Goal: Task Accomplishment & Management: Manage account settings

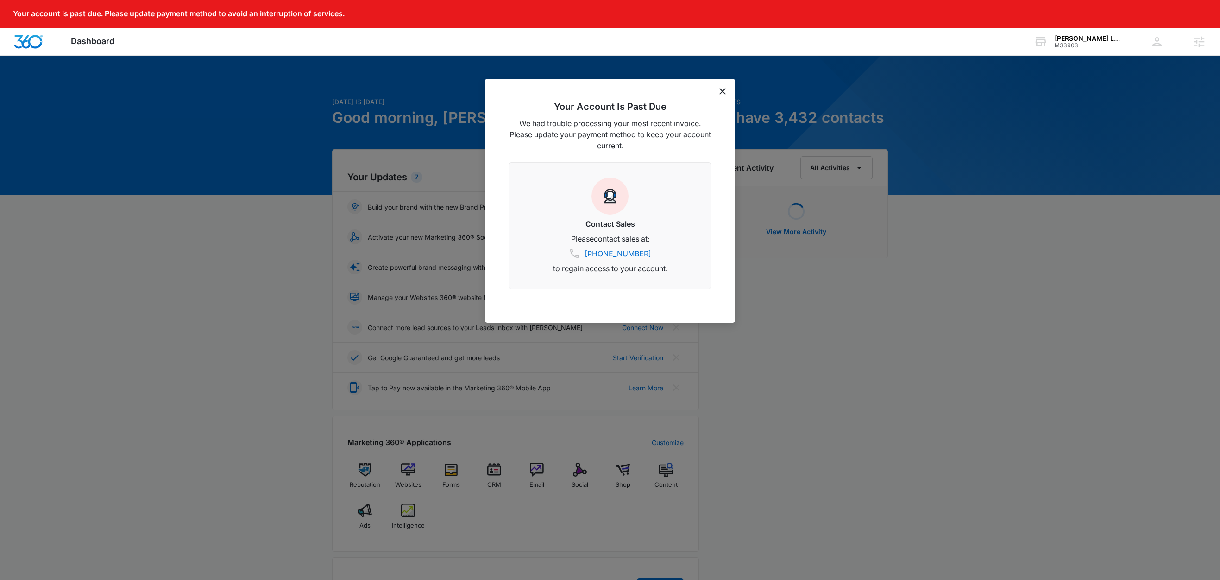
click at [725, 89] on icon "dismiss this dialog" at bounding box center [723, 91] width 6 height 6
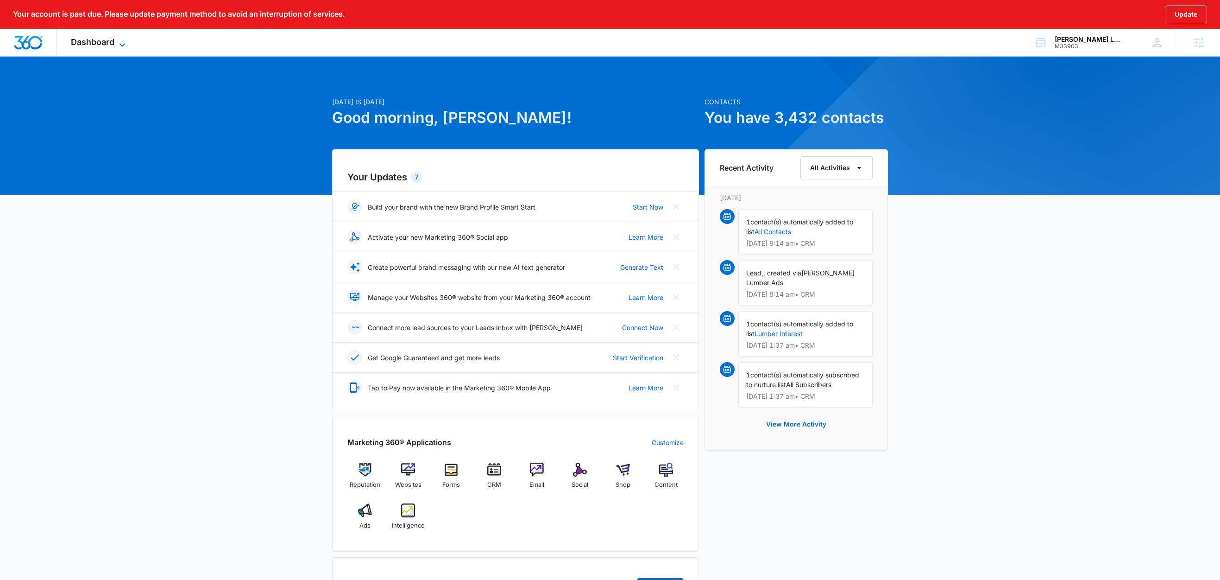
click at [121, 44] on icon at bounding box center [122, 44] width 11 height 11
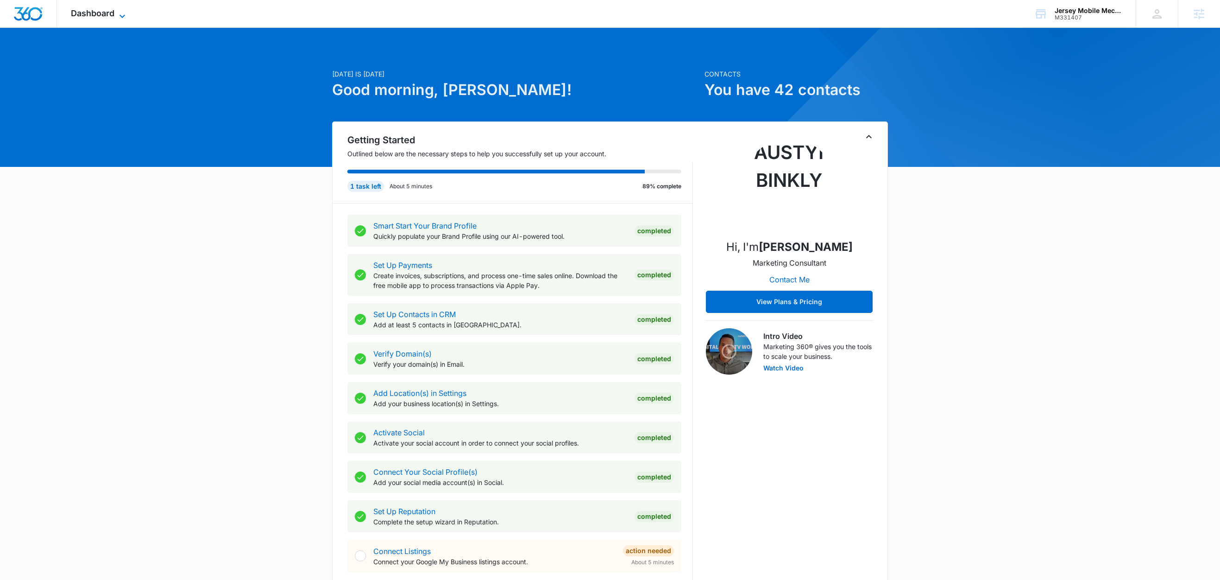
click at [118, 12] on icon at bounding box center [122, 16] width 11 height 11
click at [114, 8] on span "Dashboard" at bounding box center [93, 13] width 44 height 10
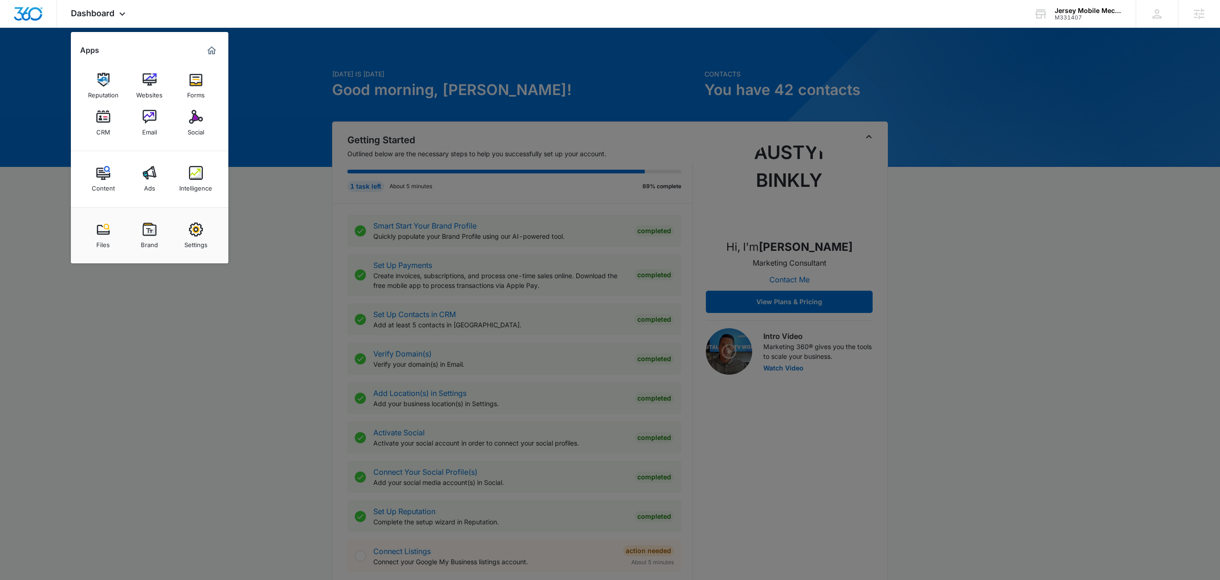
click at [299, 95] on div at bounding box center [610, 290] width 1220 height 580
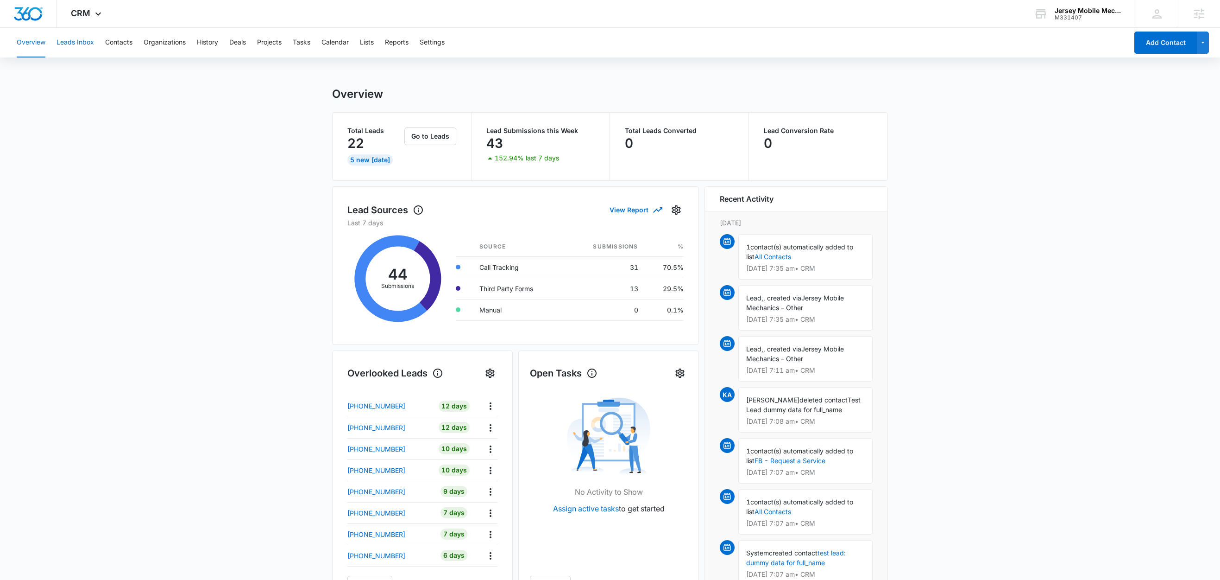
click at [88, 45] on button "Leads Inbox" at bounding box center [76, 43] width 38 height 30
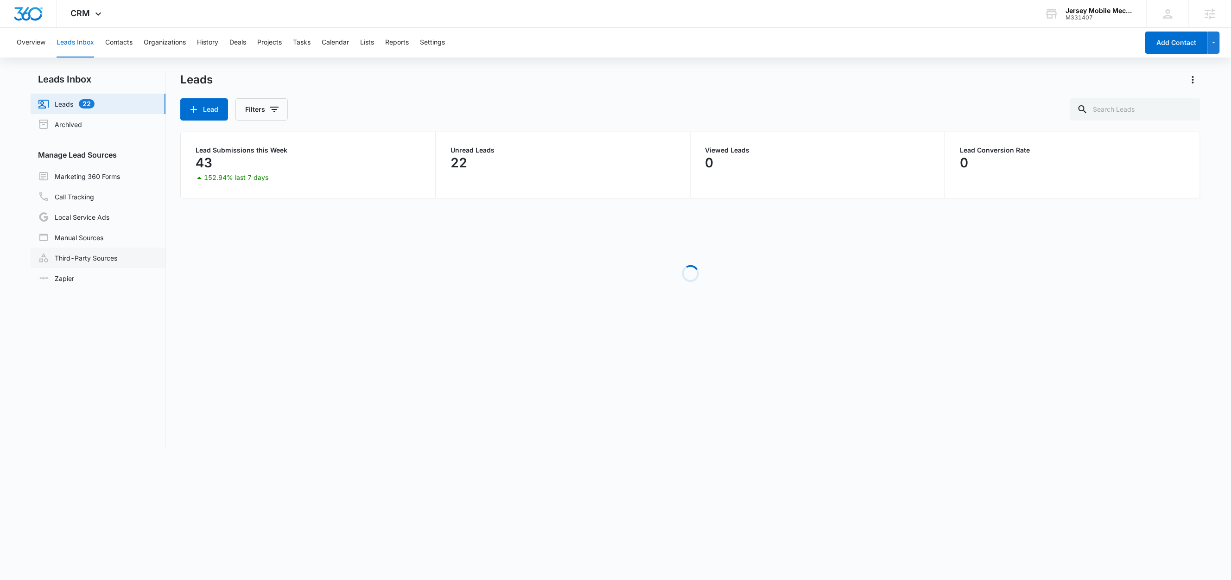
click at [103, 257] on link "Third-Party Sources" at bounding box center [77, 257] width 79 height 11
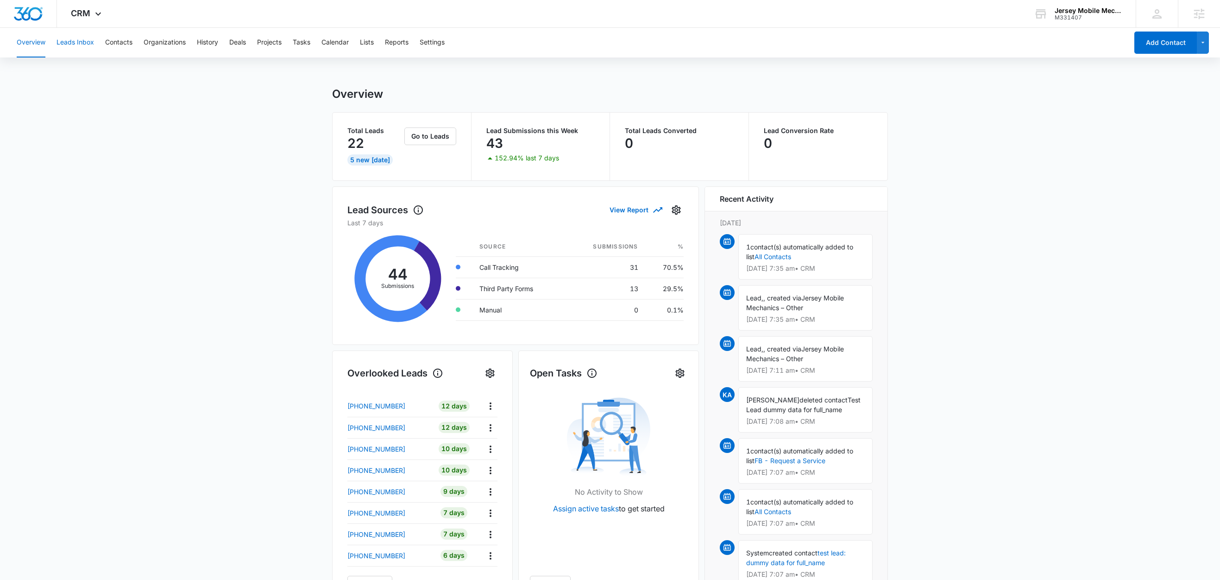
click at [87, 44] on button "Leads Inbox" at bounding box center [76, 43] width 38 height 30
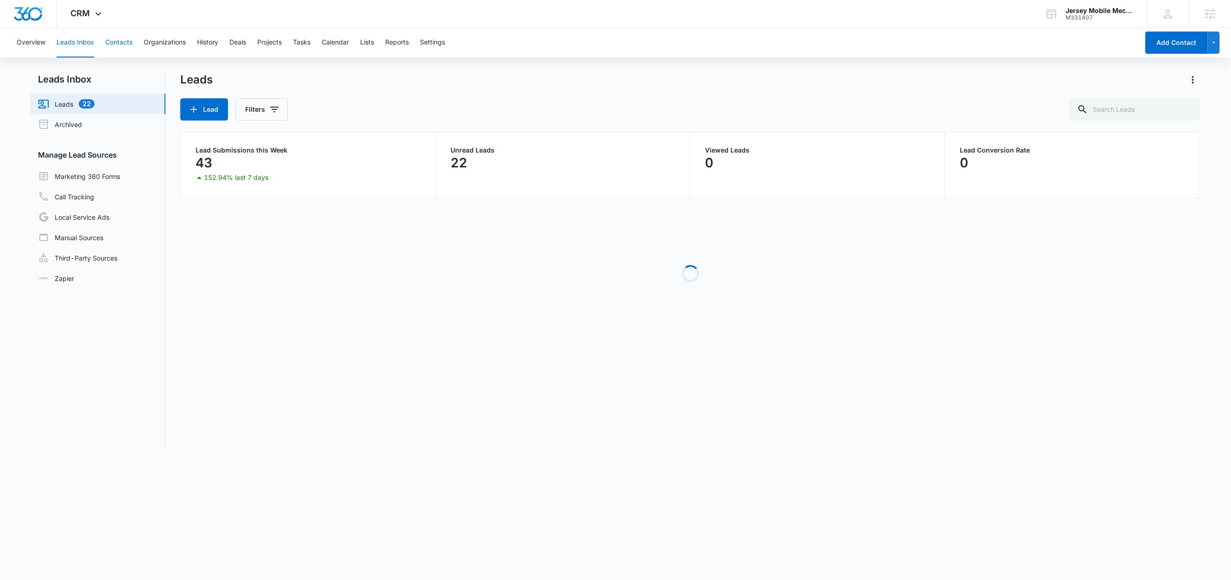
click at [118, 44] on button "Contacts" at bounding box center [118, 43] width 27 height 30
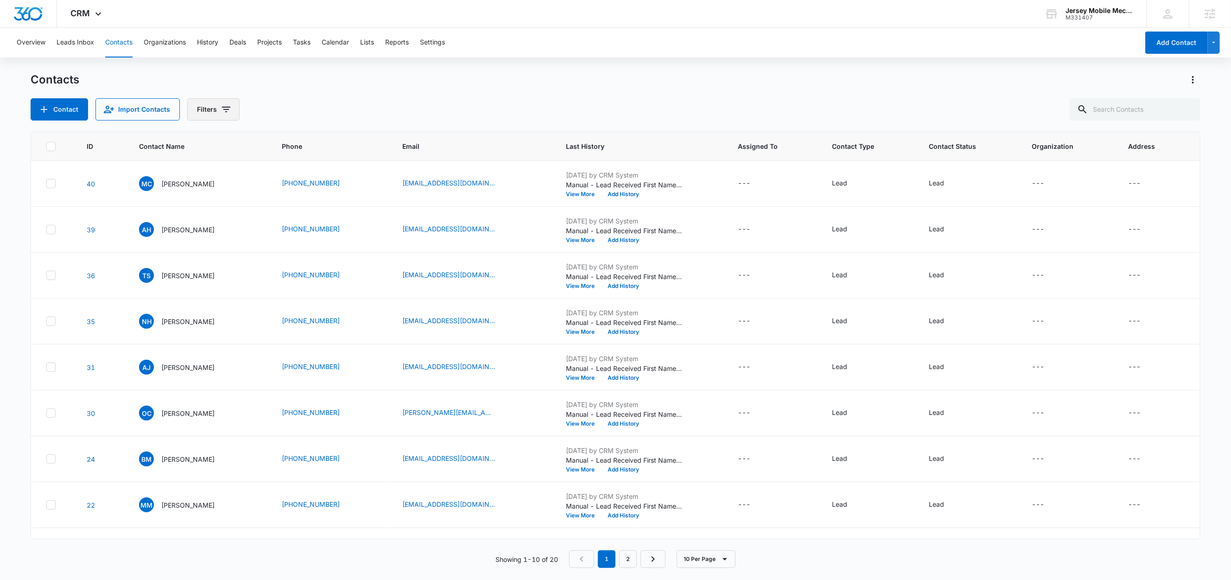
click at [228, 107] on icon "Filters" at bounding box center [226, 110] width 8 height 6
click at [300, 168] on icon "Show Sources filters" at bounding box center [297, 167] width 11 height 11
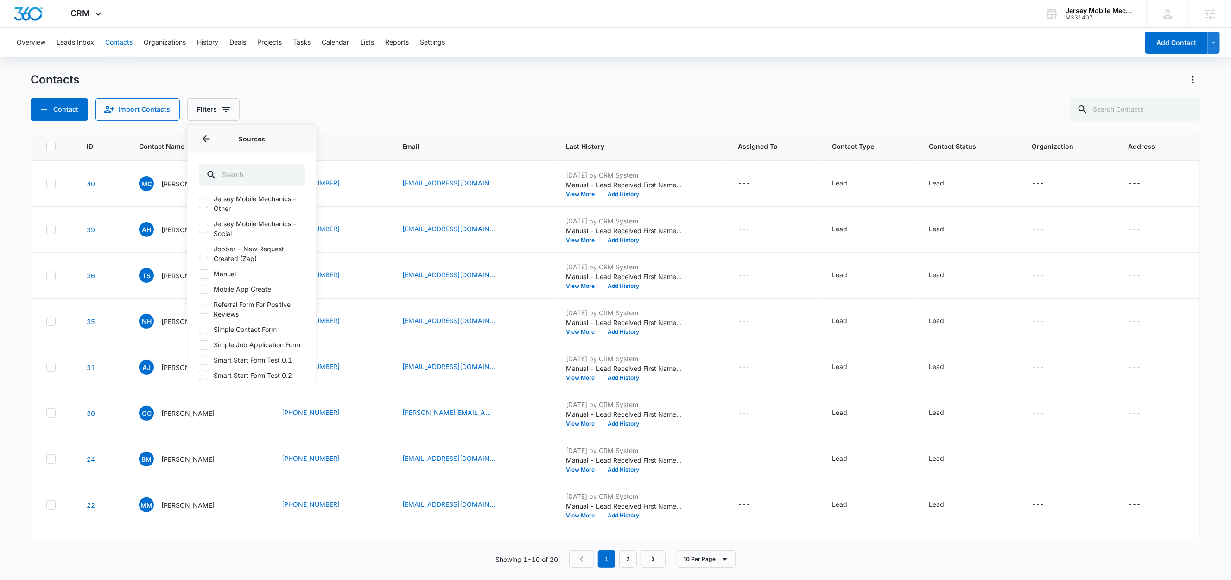
scroll to position [213, 0]
click at [249, 286] on label "Jobber - New Request Created (Zap)" at bounding box center [252, 275] width 107 height 19
click at [199, 276] on input "Jobber - New Request Created (Zap)" at bounding box center [199, 276] width 0 height 0
checkbox input "true"
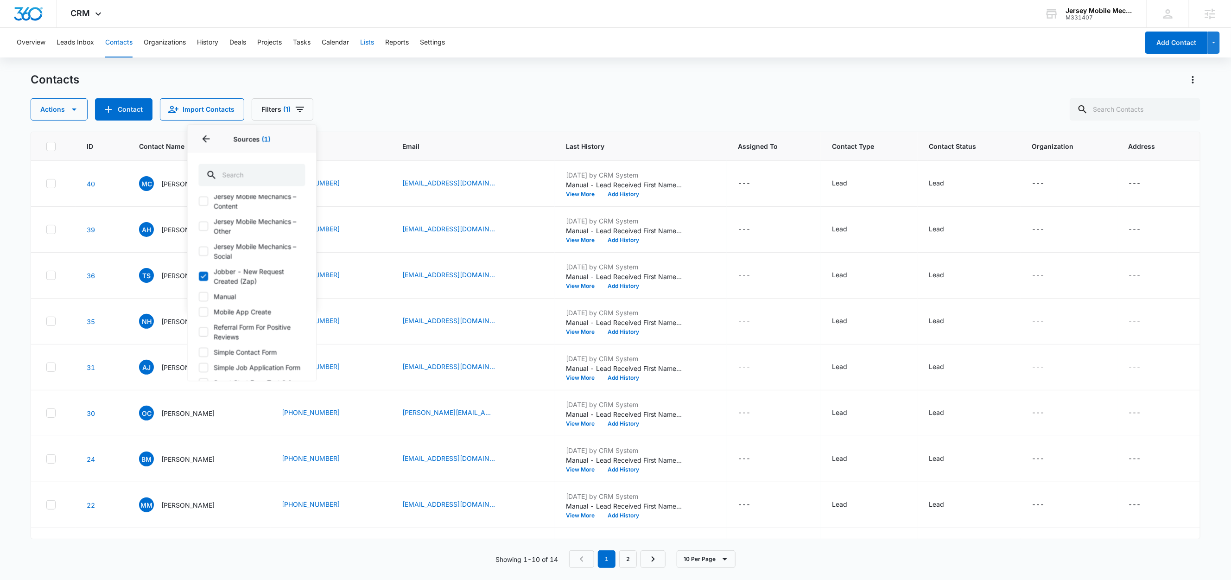
click at [374, 42] on button "Lists" at bounding box center [367, 43] width 14 height 30
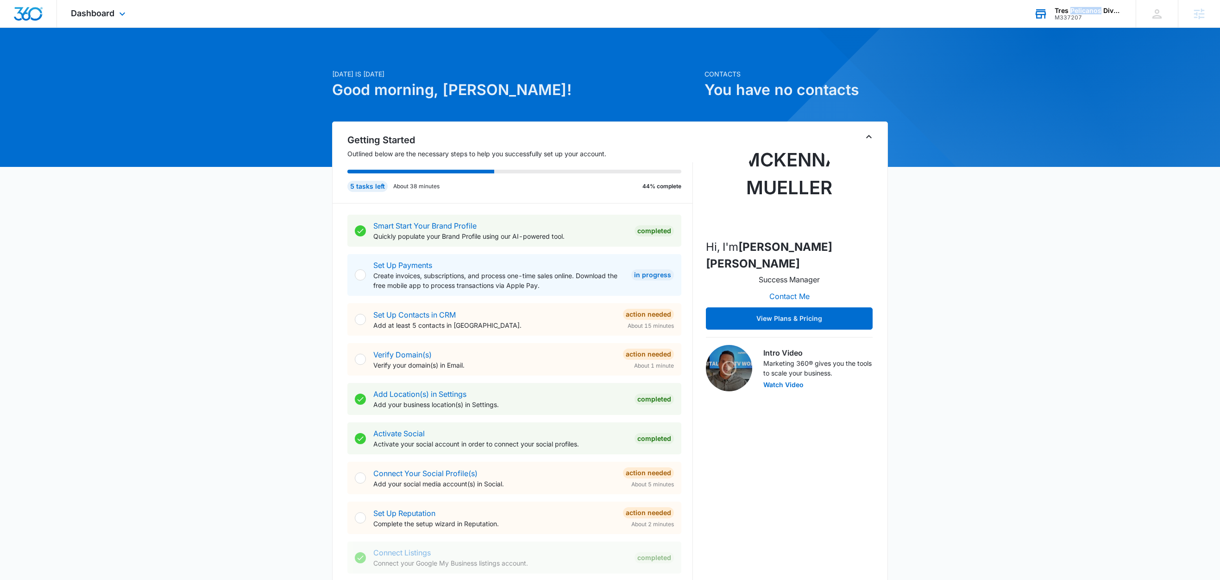
click at [1101, 10] on div "Tres Pelicanos Dive Center" at bounding box center [1089, 10] width 68 height 7
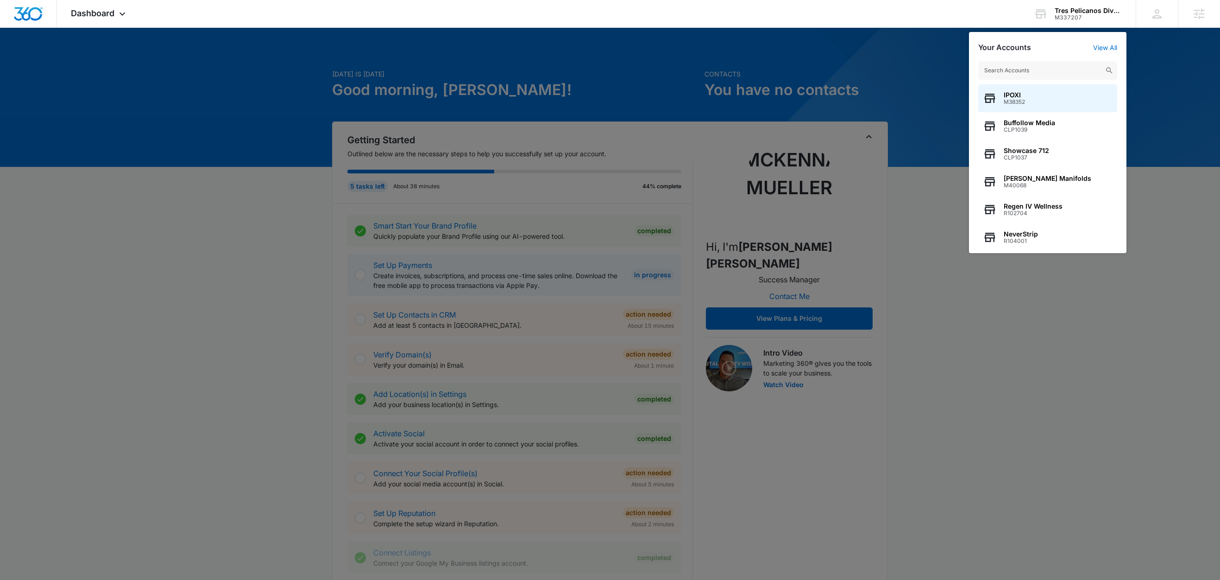
click at [1163, 80] on div at bounding box center [610, 290] width 1220 height 580
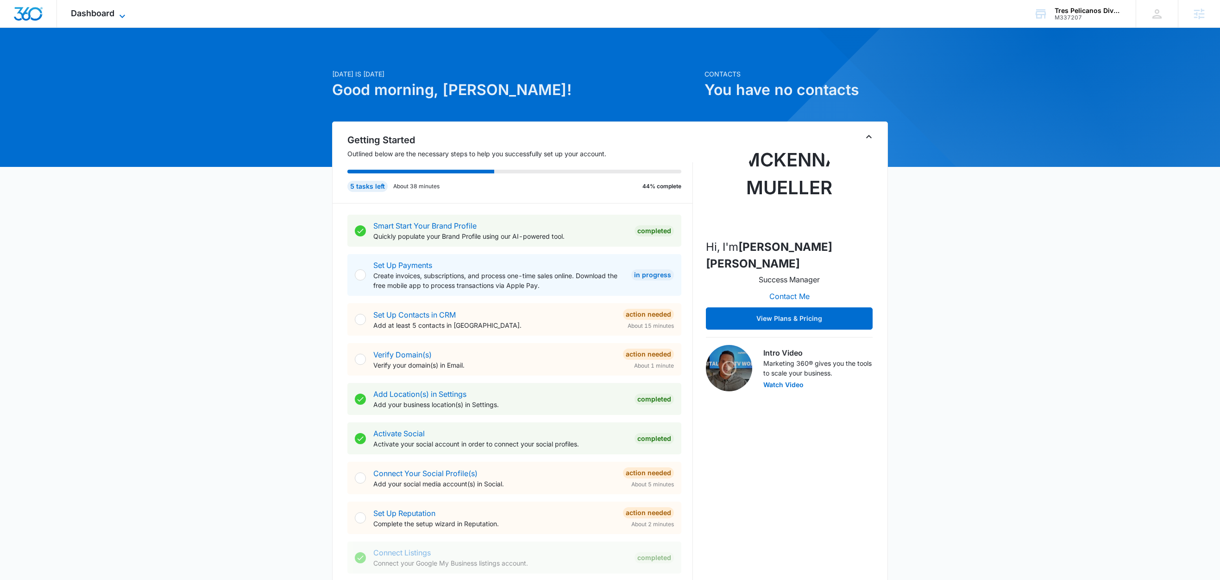
click at [97, 15] on span "Dashboard" at bounding box center [93, 13] width 44 height 10
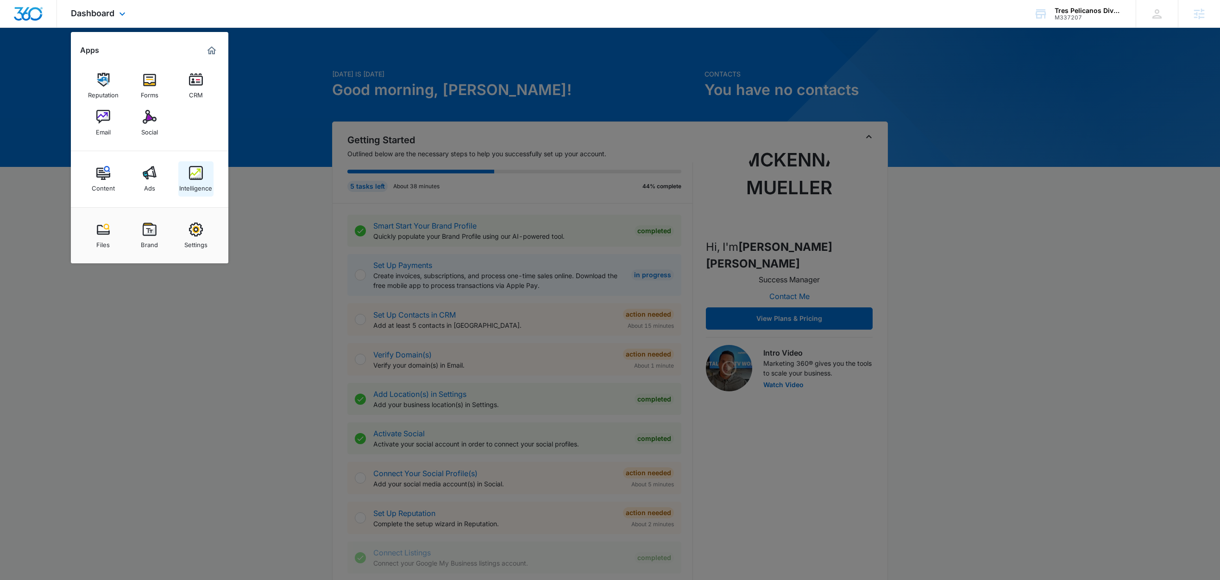
click at [198, 177] on img at bounding box center [196, 173] width 14 height 14
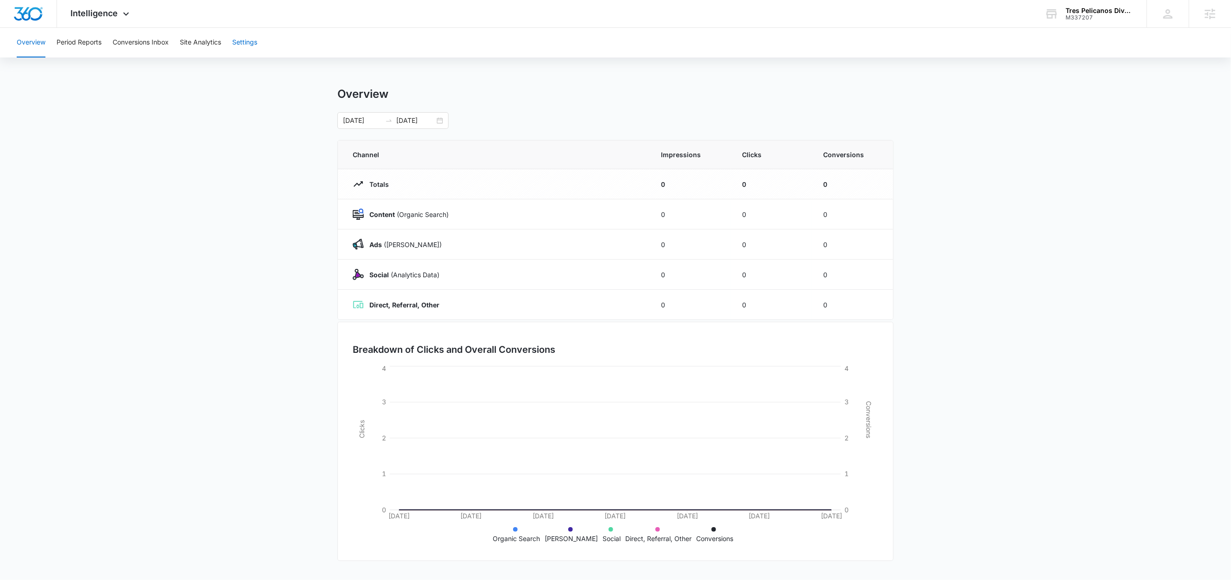
click at [257, 45] on button "Settings" at bounding box center [244, 43] width 25 height 30
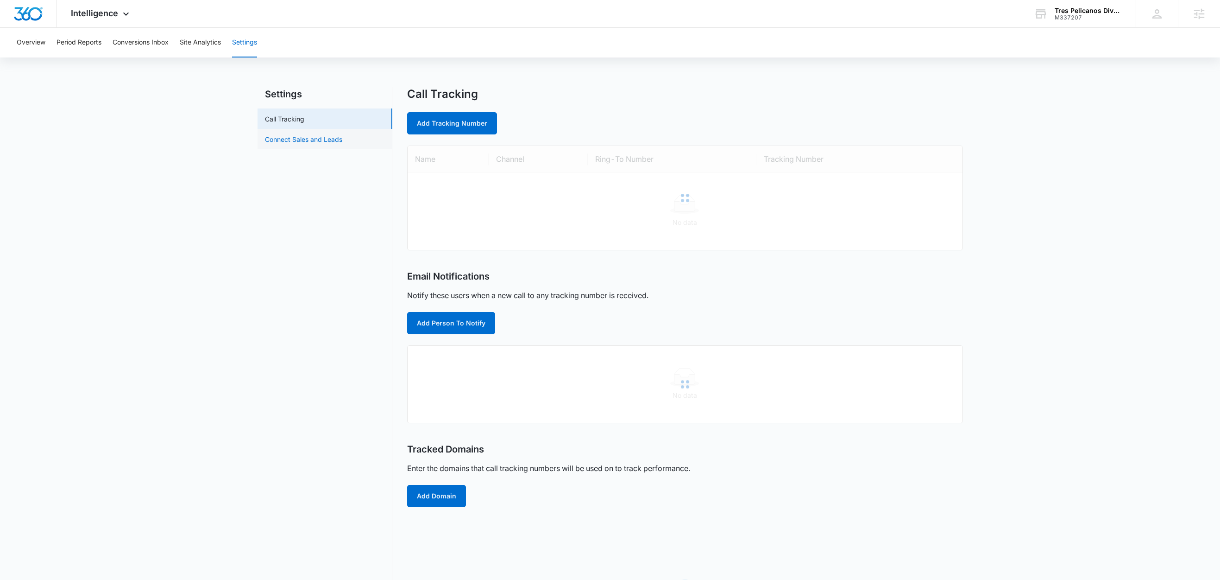
click at [318, 144] on link "Connect Sales and Leads" at bounding box center [303, 139] width 77 height 10
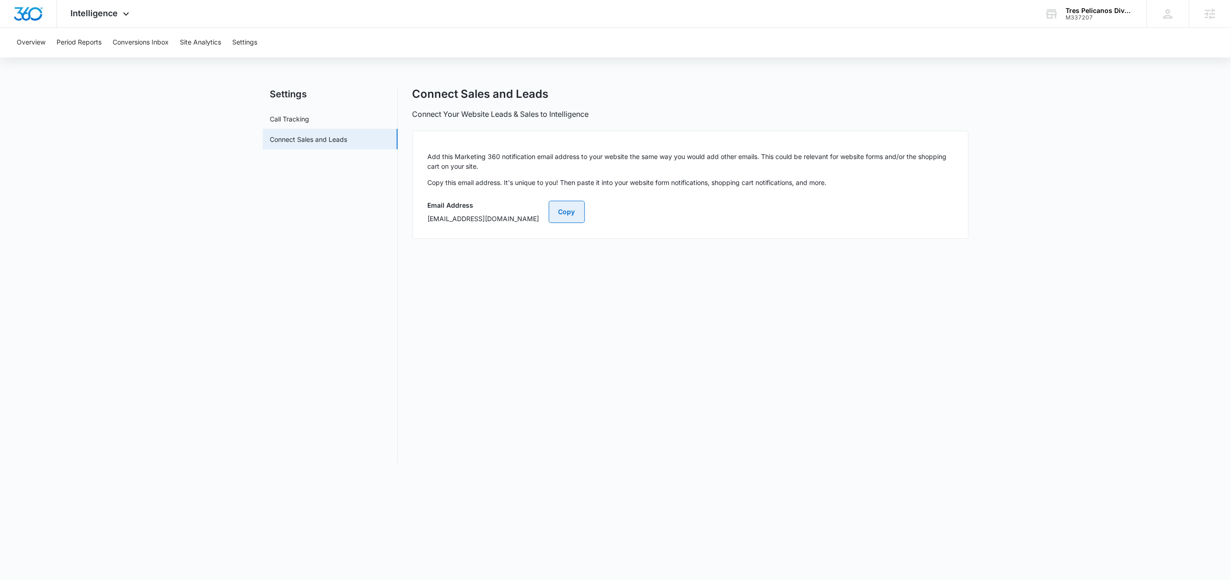
click at [585, 210] on button "Copy" at bounding box center [567, 212] width 36 height 22
click at [133, 42] on button "Conversions Inbox" at bounding box center [141, 43] width 56 height 30
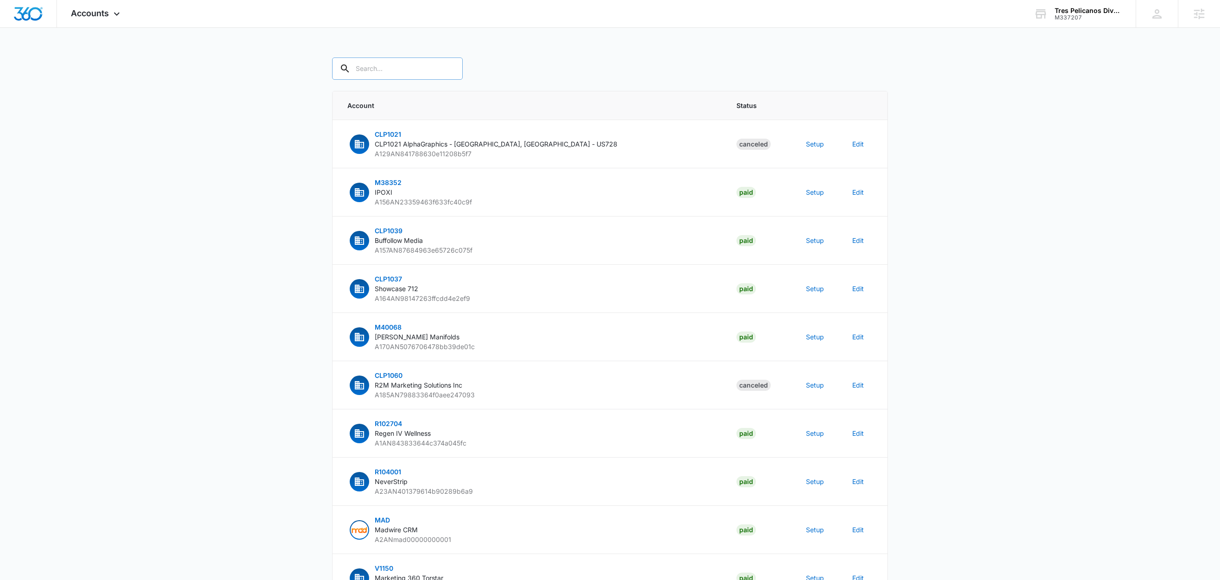
click at [407, 70] on input "text" at bounding box center [397, 68] width 131 height 22
paste input "M337207"
type input "M337207"
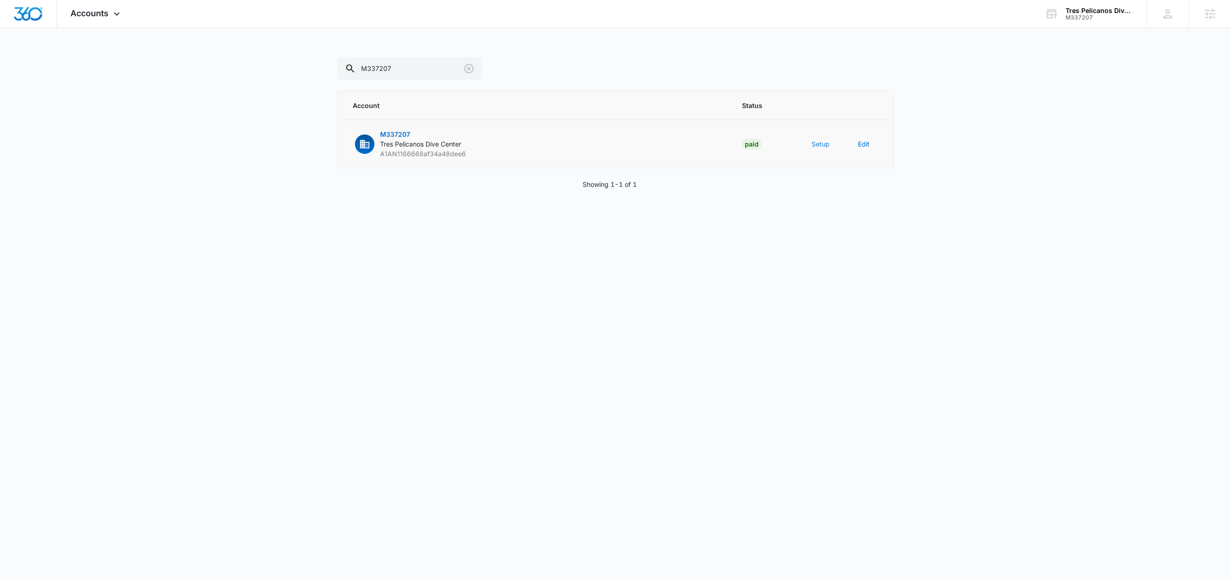
click at [826, 145] on button "Setup" at bounding box center [820, 144] width 18 height 10
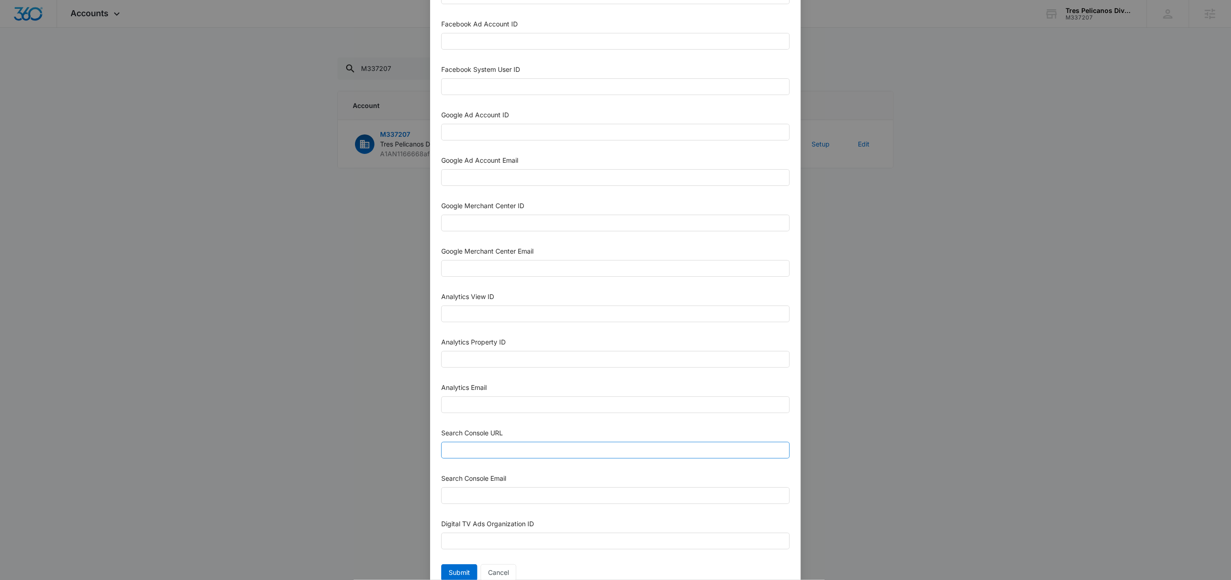
scroll to position [253, 0]
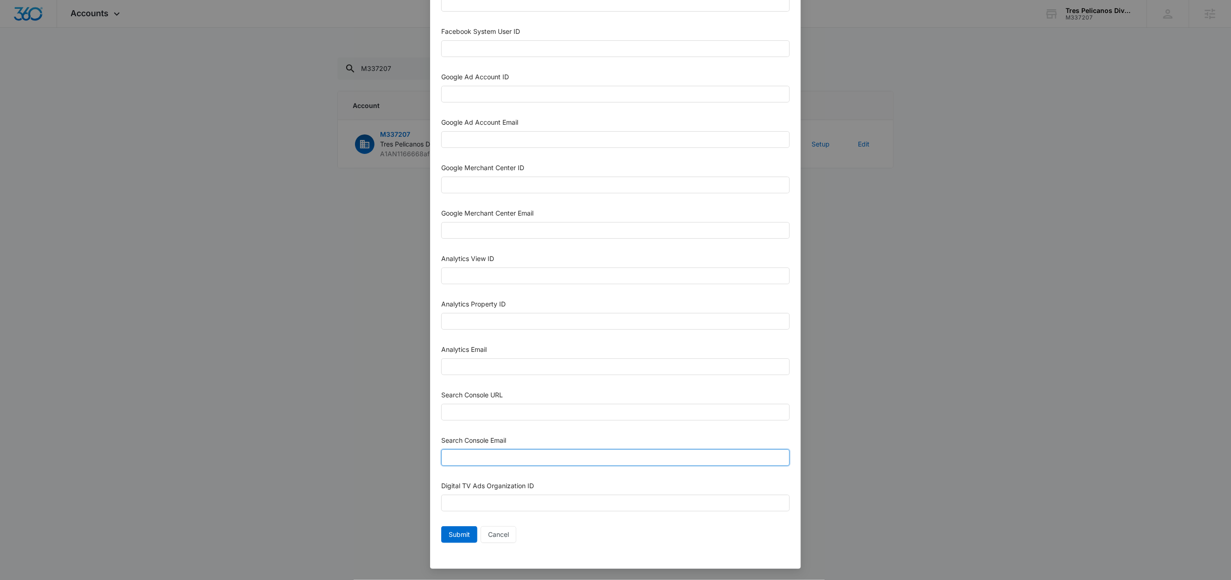
click at [522, 462] on input "Search Console Email" at bounding box center [615, 457] width 348 height 17
paste input "M360+accounts1025@madwiremedia.com"
type input "M360+accounts1025@madwiremedia.com"
click at [482, 363] on input "Analytics Email" at bounding box center [615, 366] width 348 height 17
paste input "M360+accounts1025@madwiremedia.com"
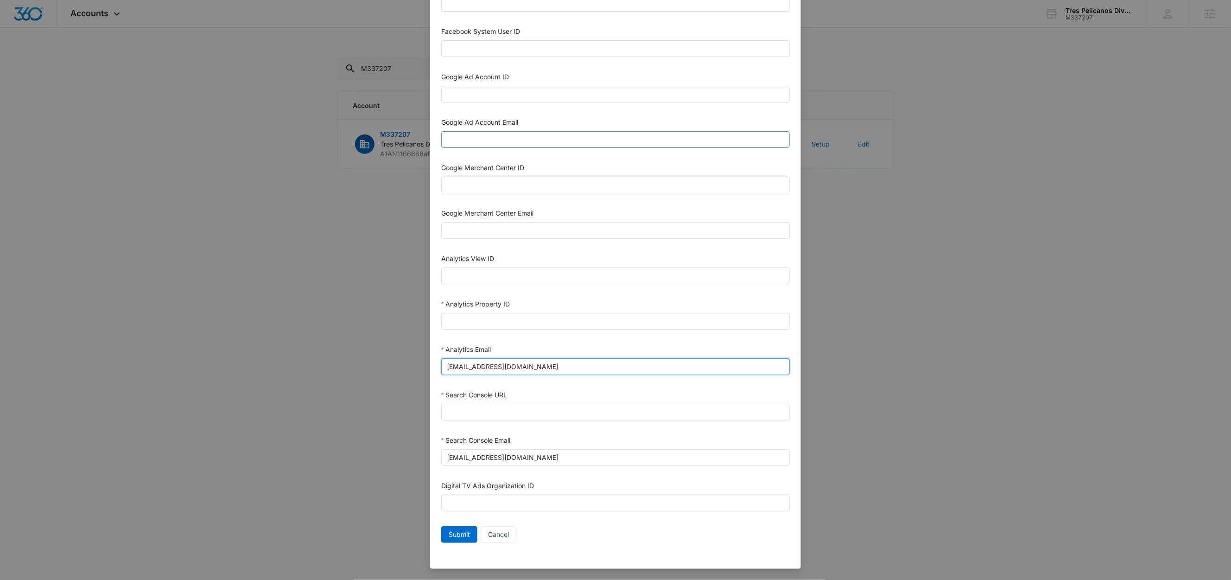
type input "M360+accounts1025@madwiremedia.com"
click at [486, 133] on input "Google Ad Account Email" at bounding box center [615, 139] width 348 height 17
paste input "M360+accounts1025@madwiremedia.com"
type input "M360+accounts1025@madwiremedia.com"
click at [595, 117] on div "Google Ad Account Email" at bounding box center [615, 124] width 348 height 14
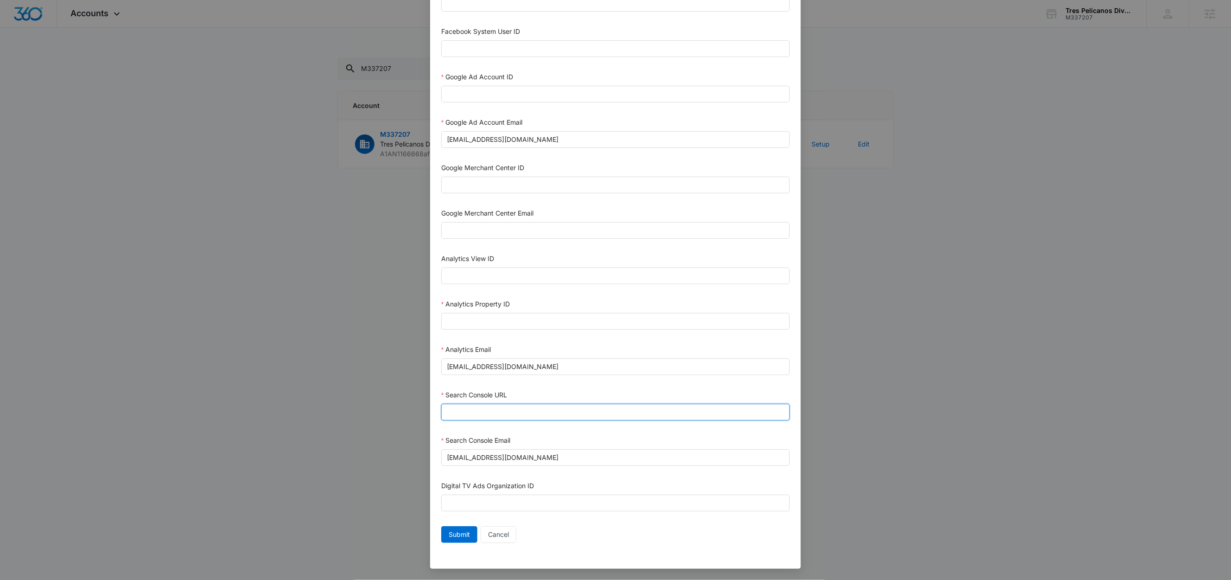
click at [521, 412] on input "Search Console URL" at bounding box center [615, 412] width 348 height 17
paste input "https://trespelicanos.com/"
type input "https://trespelicanos.com/"
click at [498, 326] on input "Analytics Property ID" at bounding box center [615, 321] width 348 height 17
paste input "504294674"
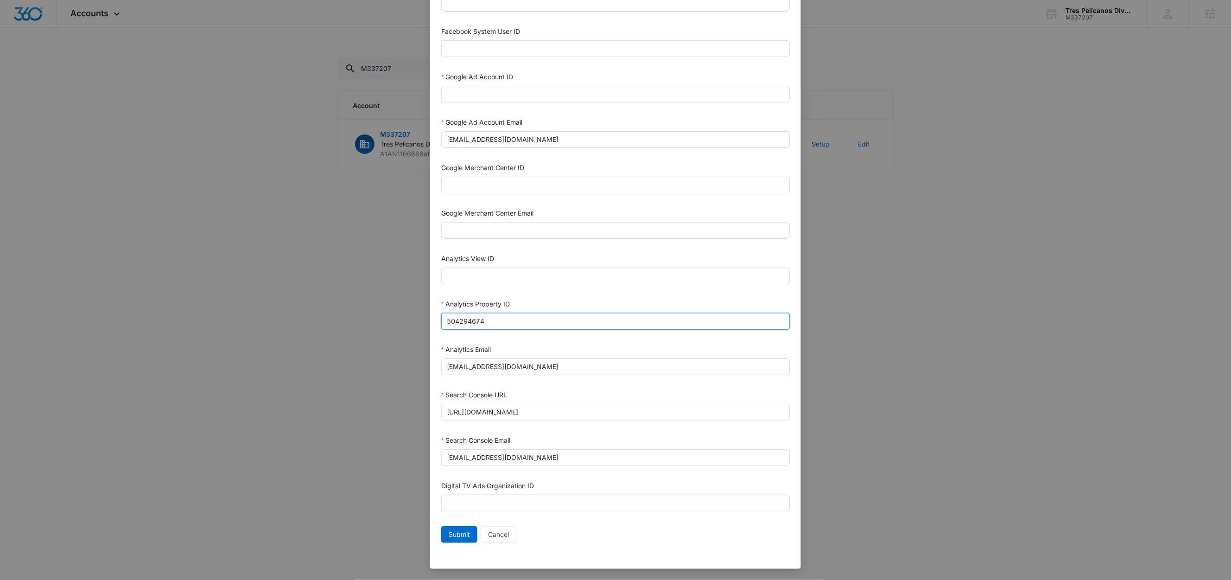
type input "504294674"
click at [535, 300] on div "Analytics Property ID" at bounding box center [615, 306] width 348 height 14
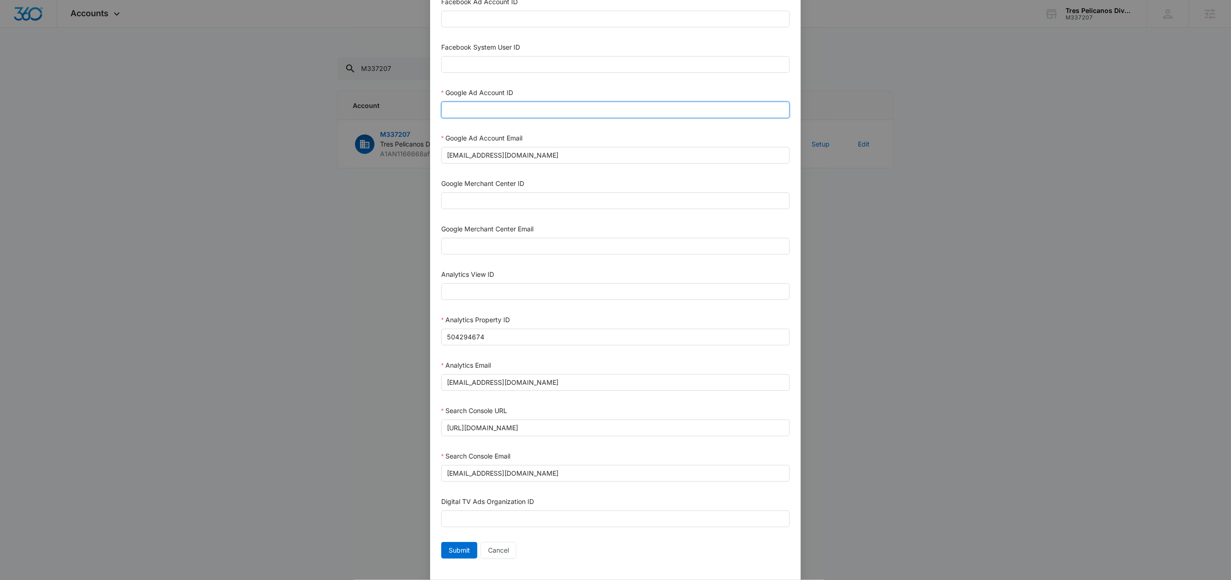
click at [487, 118] on input "Google Ad Account ID" at bounding box center [615, 109] width 348 height 17
paste input "878-006-3845"
type input "878-006-3845"
click at [552, 95] on div "Google Ad Account ID" at bounding box center [615, 95] width 348 height 14
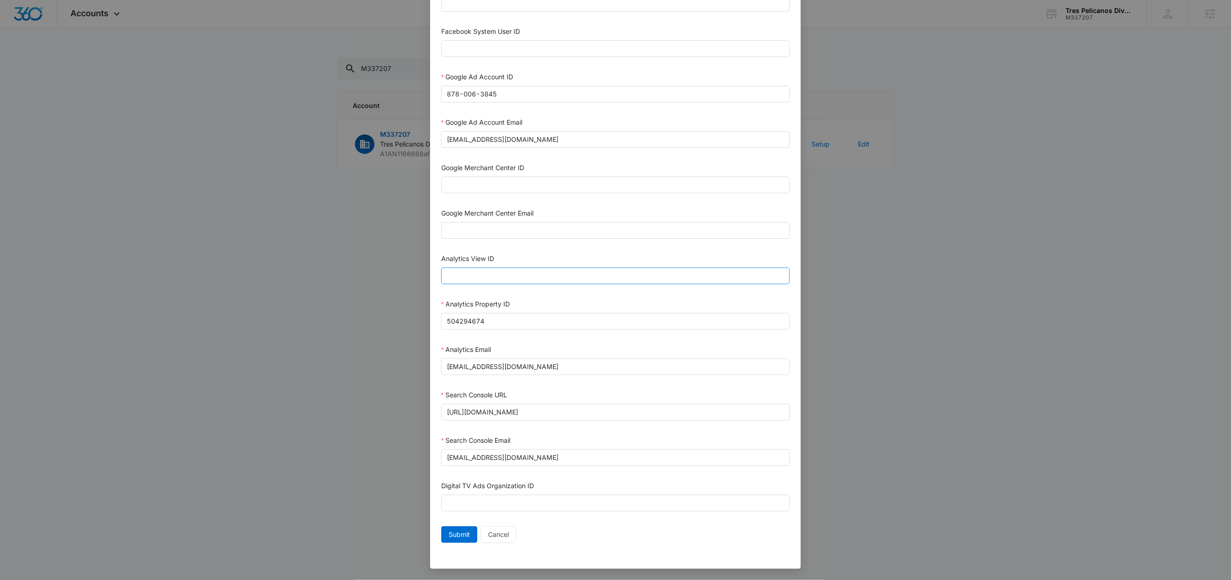
scroll to position [253, 0]
click at [466, 536] on button "Submit" at bounding box center [459, 534] width 36 height 17
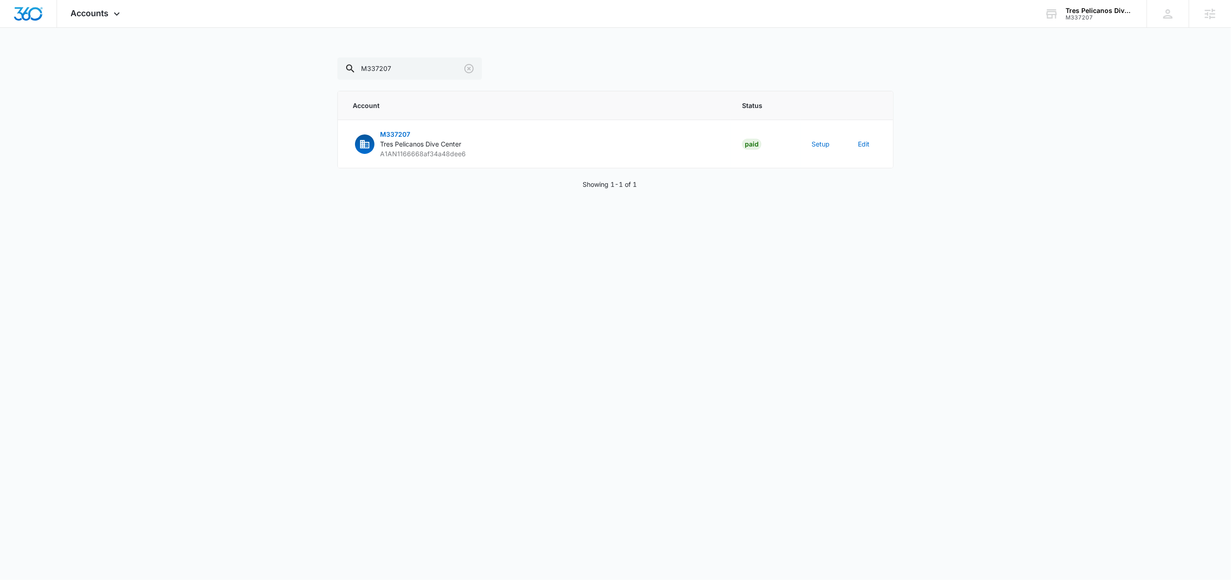
scroll to position [245, 0]
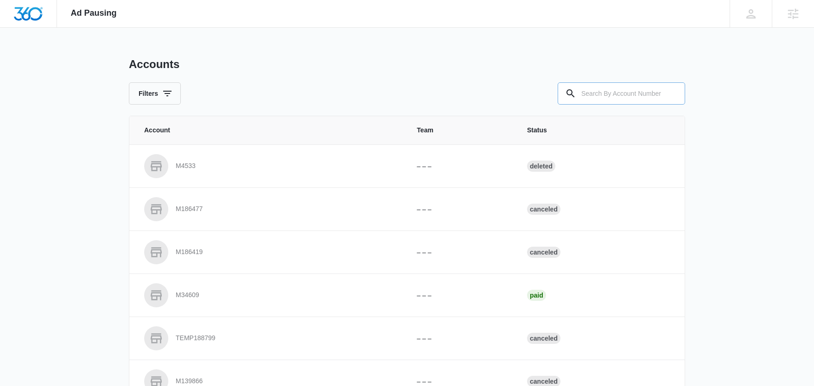
click at [632, 101] on input "text" at bounding box center [620, 93] width 127 height 22
paste input "M337207"
type input "M337207"
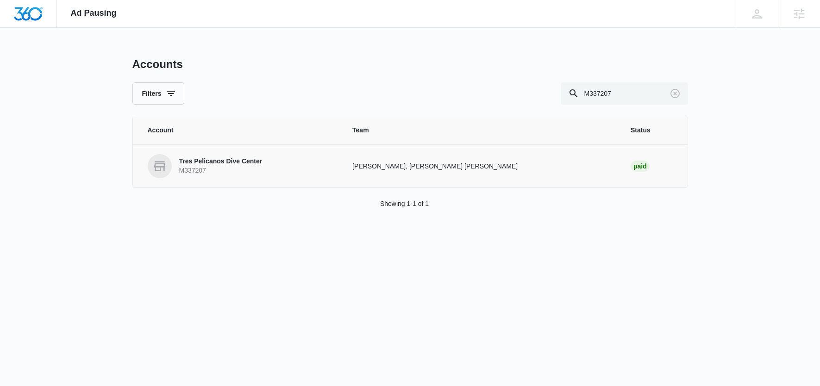
click at [246, 163] on p "Tres Pelicanos Dive Center" at bounding box center [220, 161] width 83 height 9
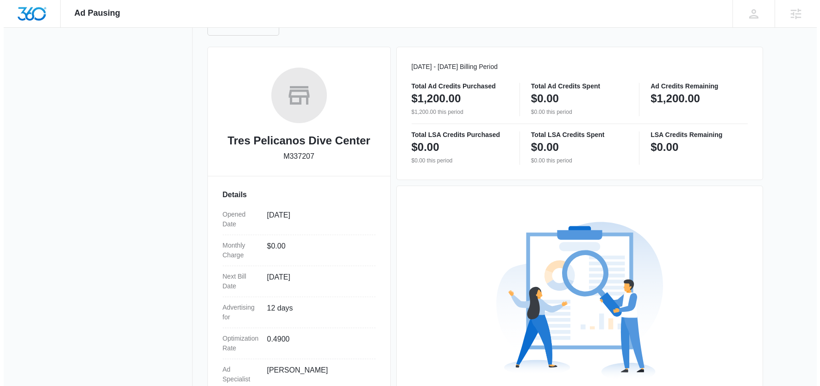
scroll to position [204, 0]
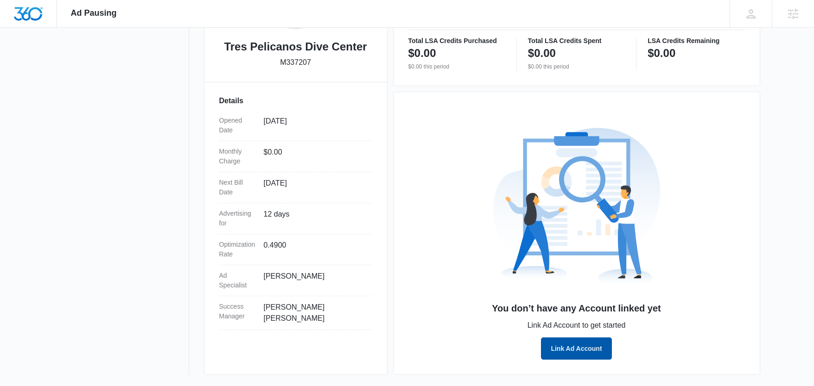
click at [585, 351] on button "Link Ad Account" at bounding box center [576, 349] width 70 height 22
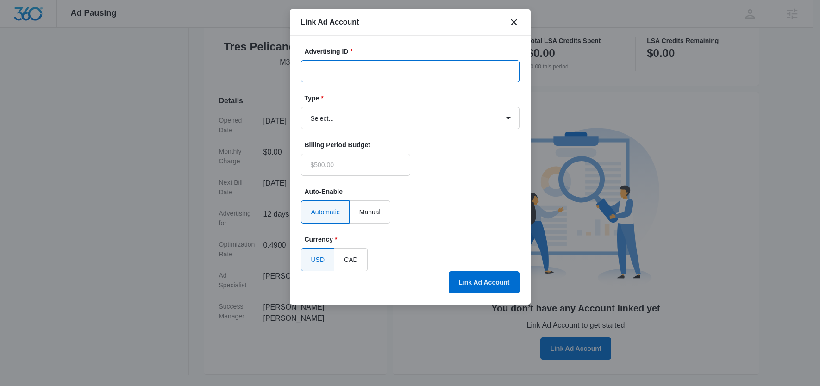
click at [357, 71] on input "Advertising ID *" at bounding box center [410, 71] width 219 height 22
paste input "878-006-3845"
type input "878-006-3845"
click at [335, 122] on select "Select... Bing Ads Facebook Ads Google Ads" at bounding box center [410, 118] width 219 height 22
select select "google"
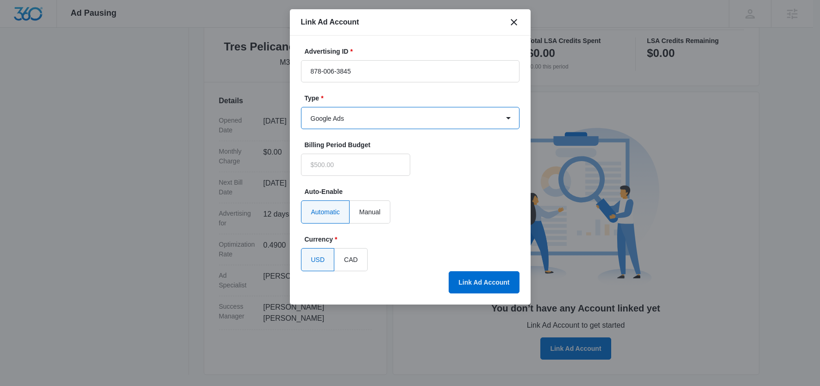
click at [301, 107] on select "Select... Bing Ads Facebook Ads Google Ads" at bounding box center [410, 118] width 219 height 22
click at [493, 285] on button "Link Ad Account" at bounding box center [484, 282] width 70 height 22
type input "$0.00"
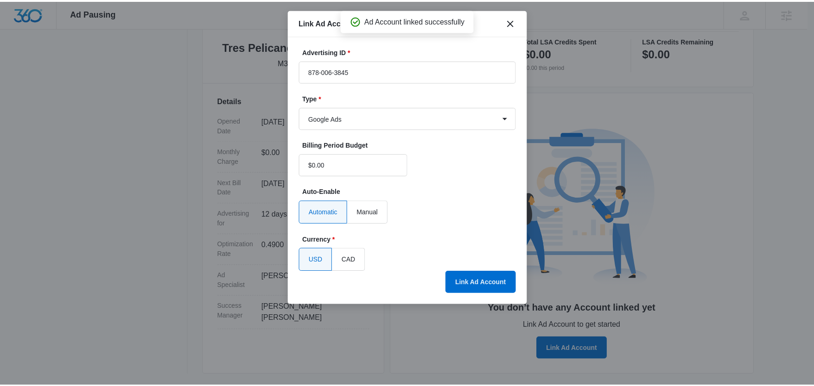
scroll to position [171, 0]
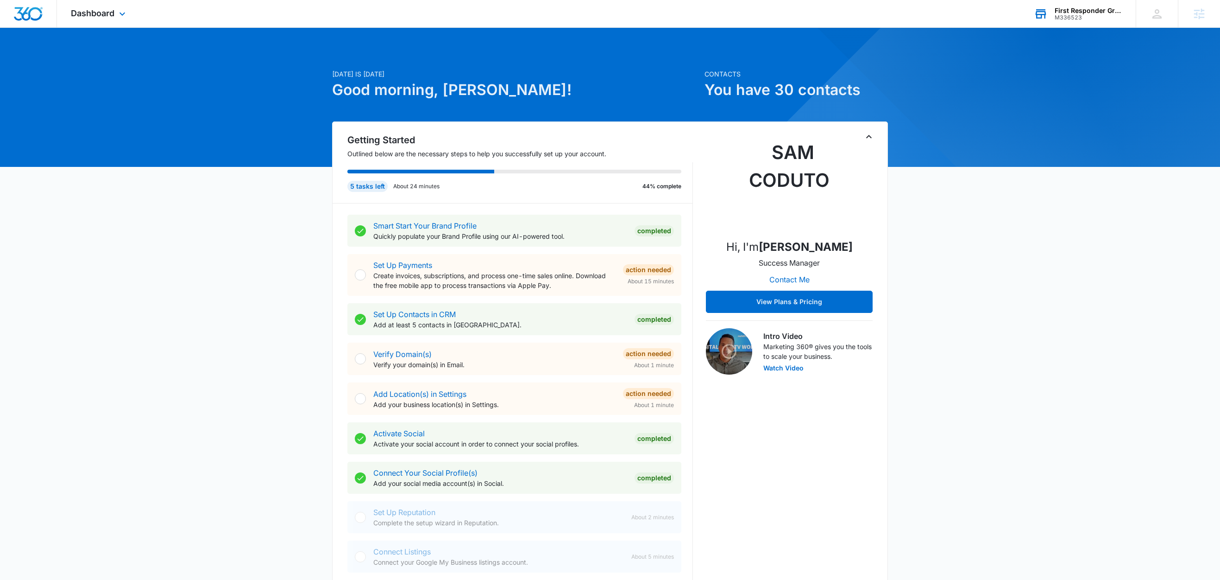
click at [1089, 9] on div "First Responder Grants" at bounding box center [1089, 10] width 68 height 7
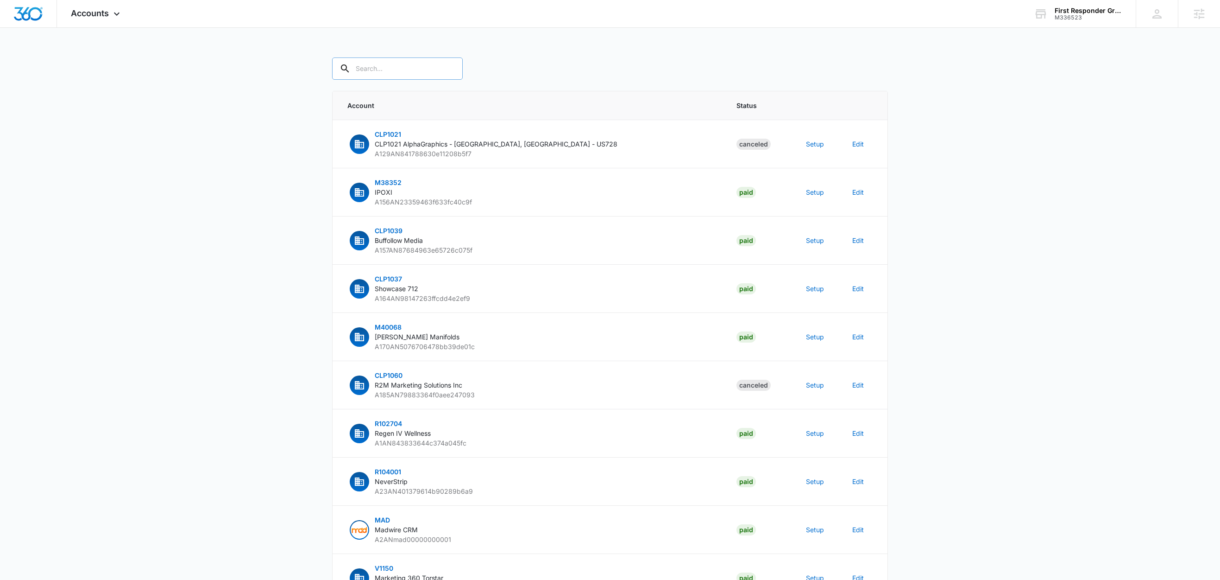
click at [391, 76] on input "text" at bounding box center [397, 68] width 131 height 22
paste input "M336523"
type input "M336523"
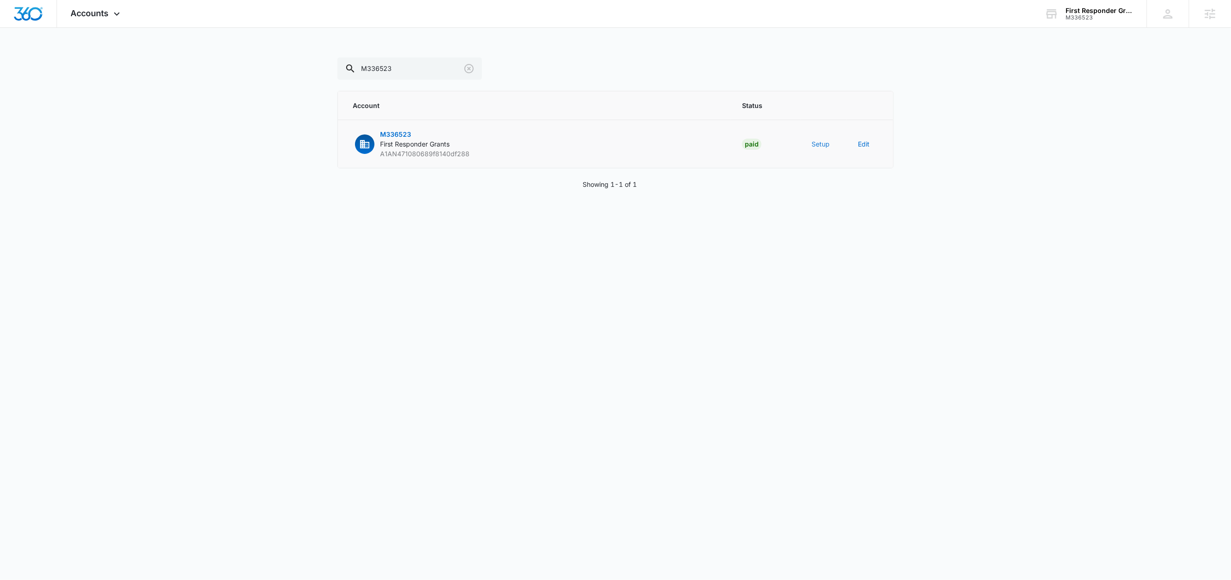
click at [825, 145] on button "Setup" at bounding box center [820, 144] width 18 height 10
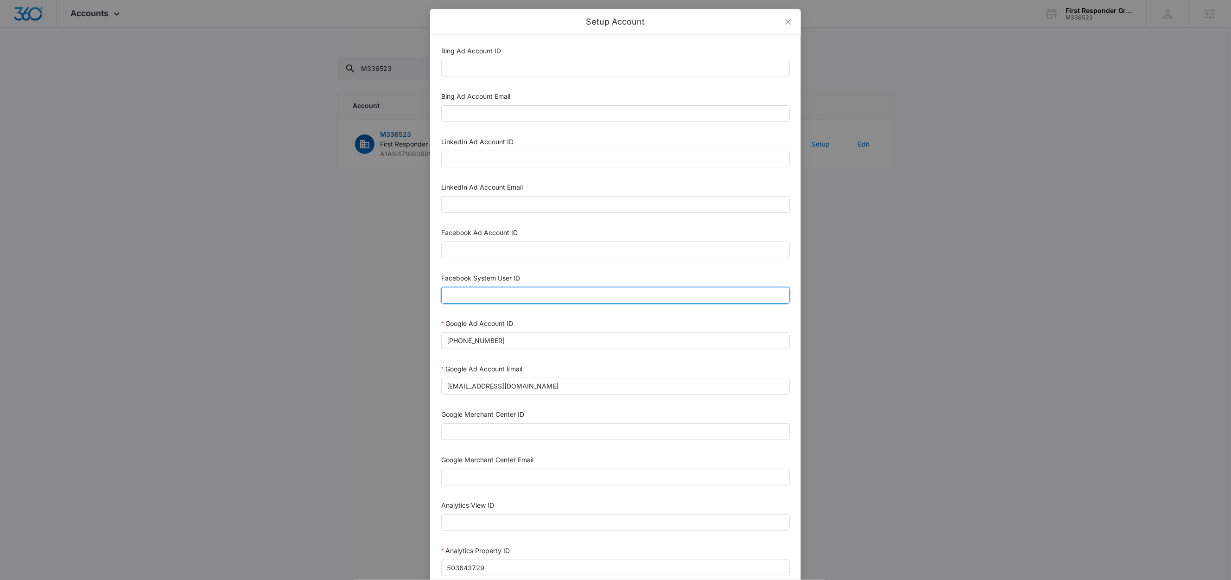
click at [488, 292] on input "Facebook System User ID" at bounding box center [615, 295] width 348 height 17
type input "1023954259108897"
click at [542, 276] on div "Facebook System User ID" at bounding box center [615, 280] width 348 height 14
click at [492, 252] on input "Facebook Ad Account ID" at bounding box center [615, 249] width 348 height 17
paste input "1450577909580260"
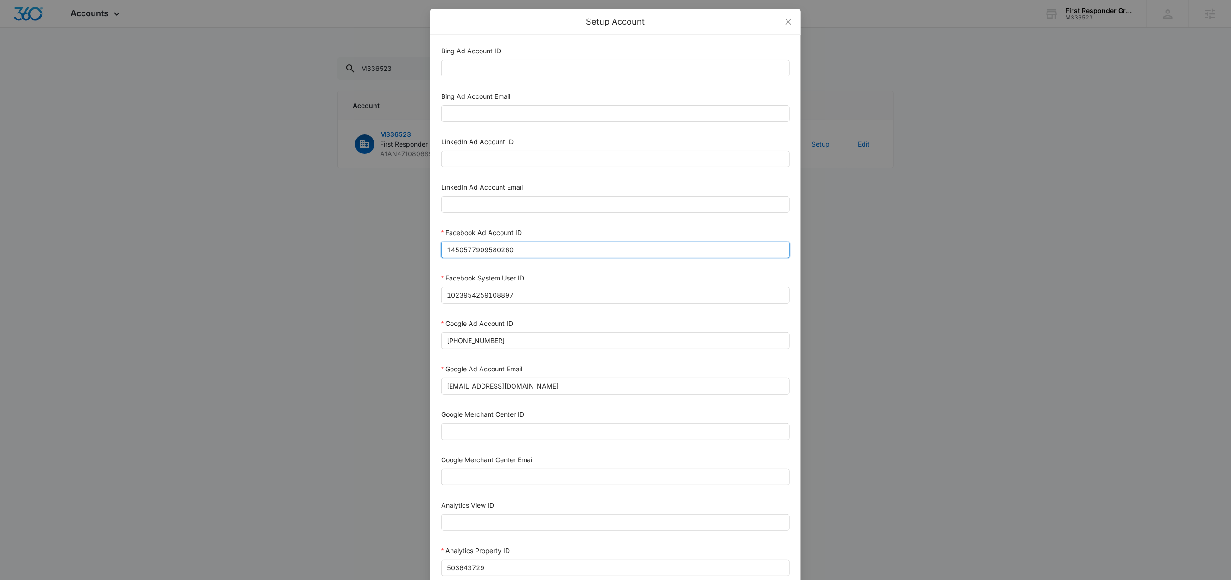
type input "1450577909580260"
click at [553, 231] on div "Facebook Ad Account ID" at bounding box center [615, 234] width 348 height 14
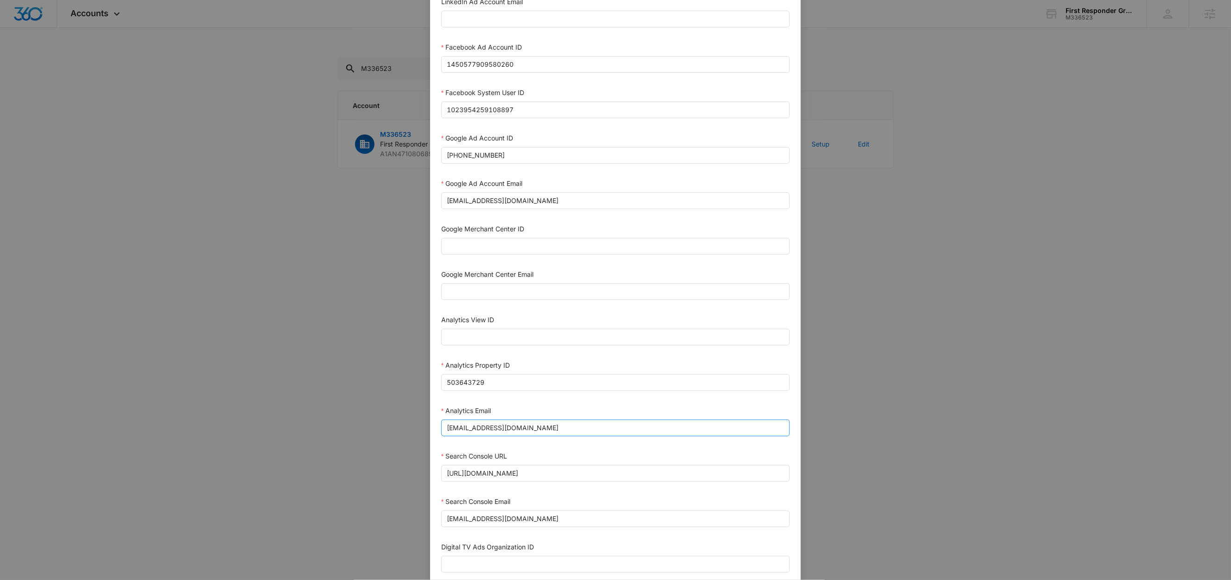
scroll to position [253, 0]
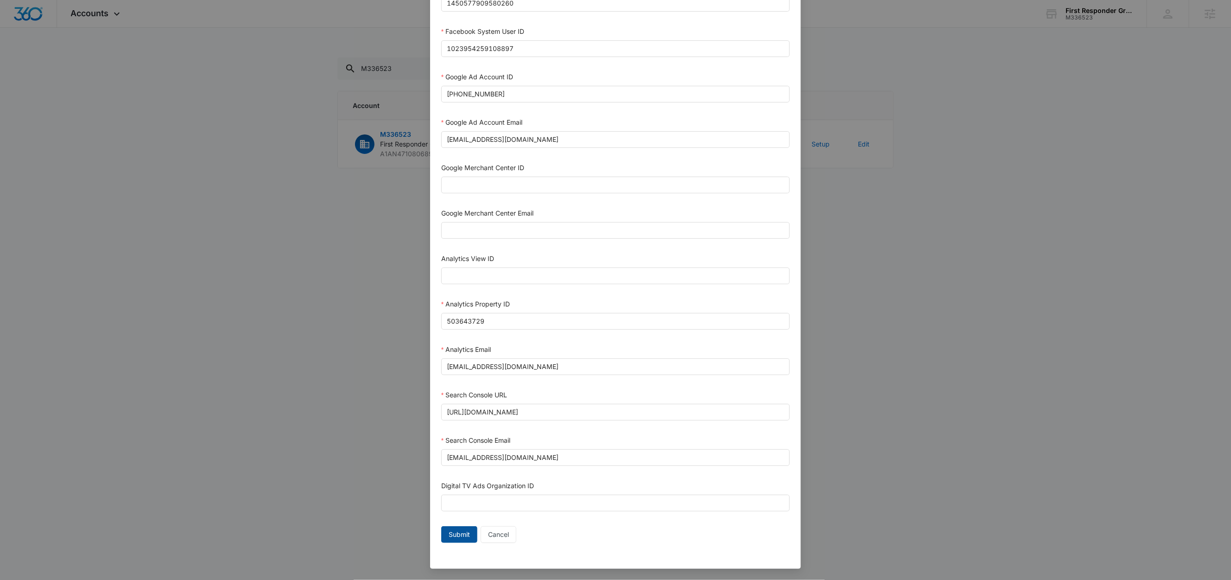
click at [442, 530] on button "Submit" at bounding box center [459, 534] width 36 height 17
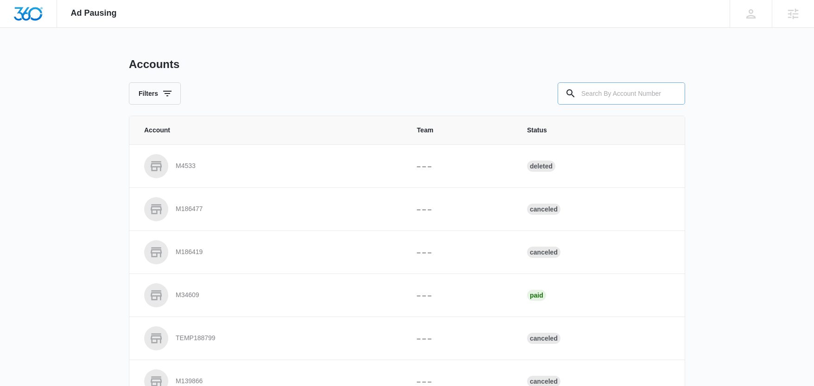
click at [605, 92] on input "text" at bounding box center [620, 93] width 127 height 22
paste input "M336523"
type input "M336523"
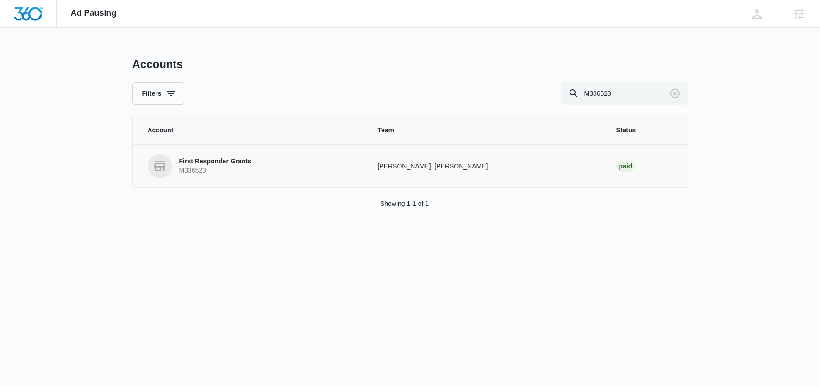
click at [231, 159] on p "First Responder Grants" at bounding box center [215, 161] width 72 height 9
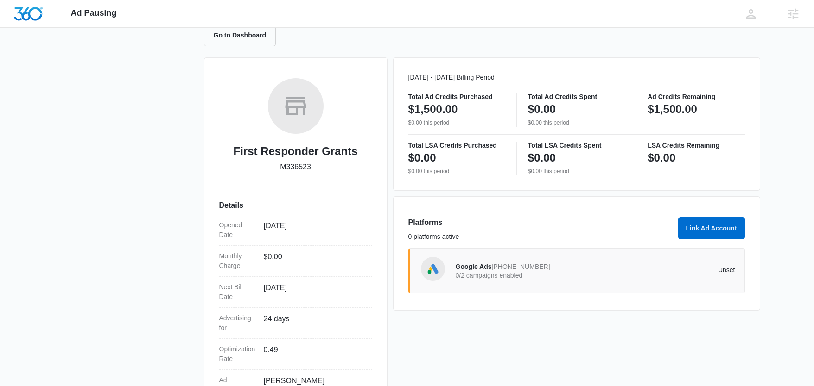
scroll to position [171, 0]
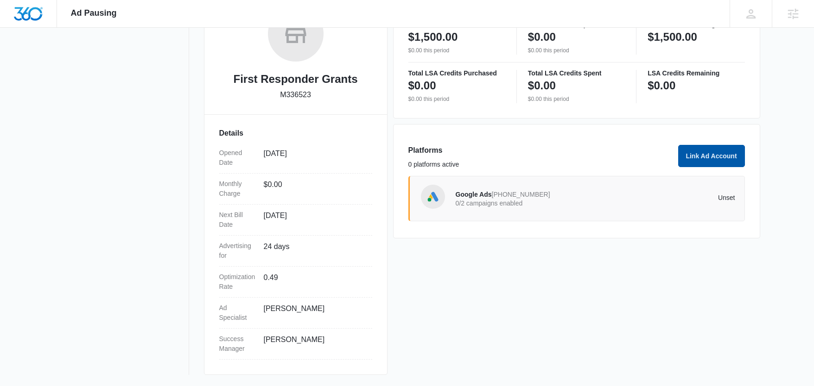
click at [718, 163] on button "Link Ad Account" at bounding box center [711, 156] width 67 height 22
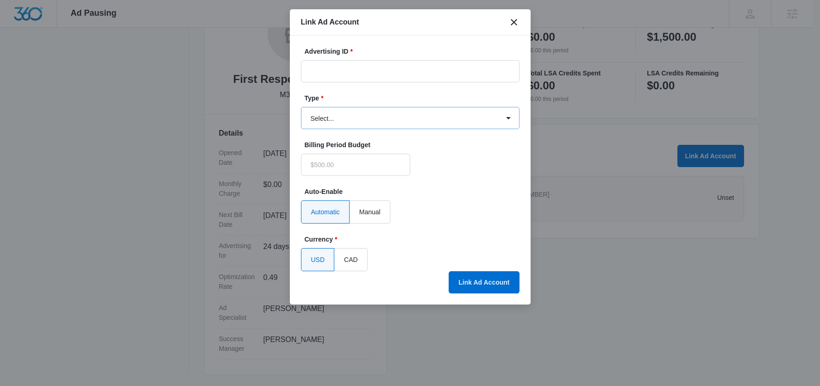
type input "$0.00"
click at [364, 119] on select "Select... Bing Ads Facebook Ads Google Ads" at bounding box center [410, 118] width 219 height 22
select select "facebook"
click at [301, 107] on select "Select... Bing Ads Facebook Ads Google Ads" at bounding box center [410, 118] width 219 height 22
click at [336, 76] on input "Advertising ID *" at bounding box center [410, 71] width 219 height 22
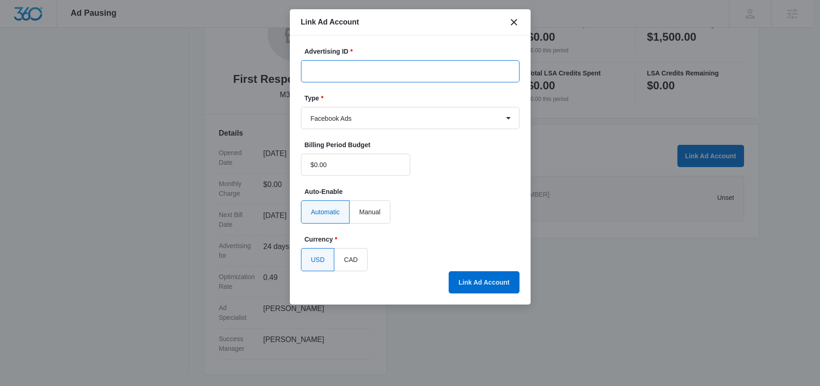
paste input "1450577909580260"
type input "1450577909580260"
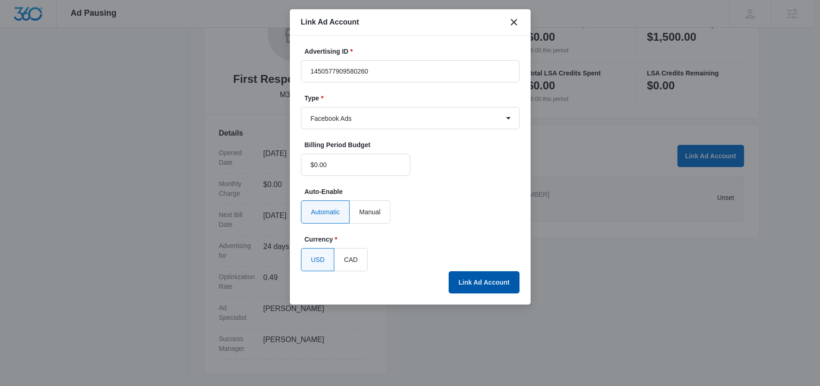
click at [478, 277] on button "Link Ad Account" at bounding box center [484, 282] width 70 height 22
